Goal: Task Accomplishment & Management: Manage account settings

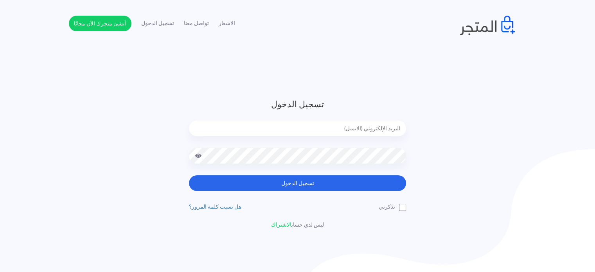
type input "[EMAIL_ADDRESS][DOMAIN_NAME]"
click at [189, 175] on button "تسجيل الدخول" at bounding box center [297, 183] width 217 height 16
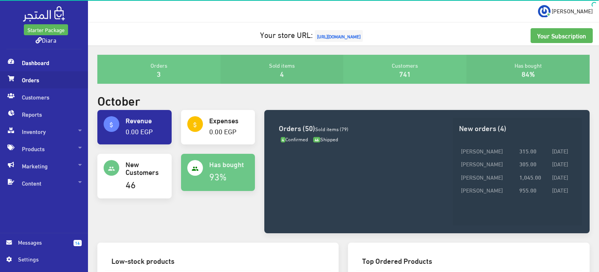
click at [9, 87] on span "Orders" at bounding box center [43, 79] width 75 height 17
